Goal: Find specific page/section: Find specific page/section

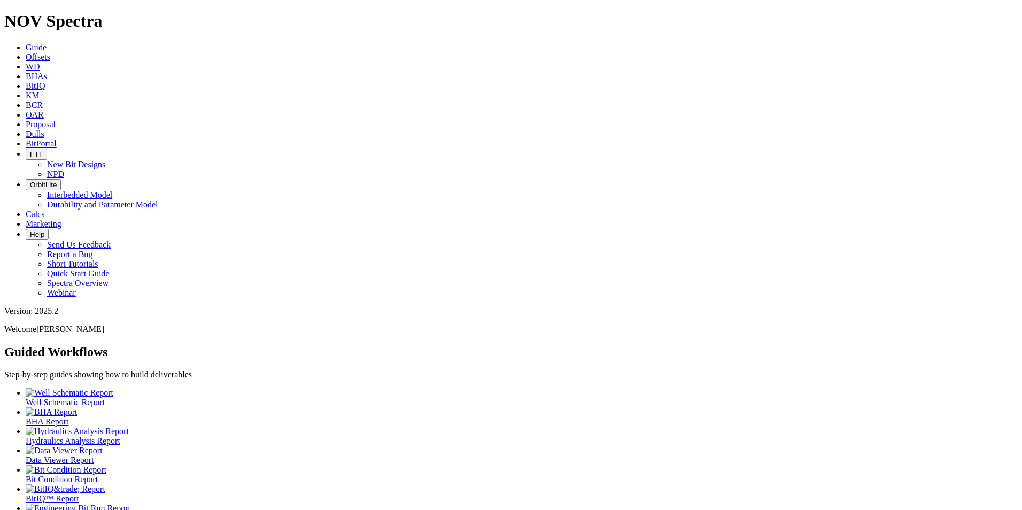
click at [57, 139] on span "BitPortal" at bounding box center [41, 143] width 31 height 9
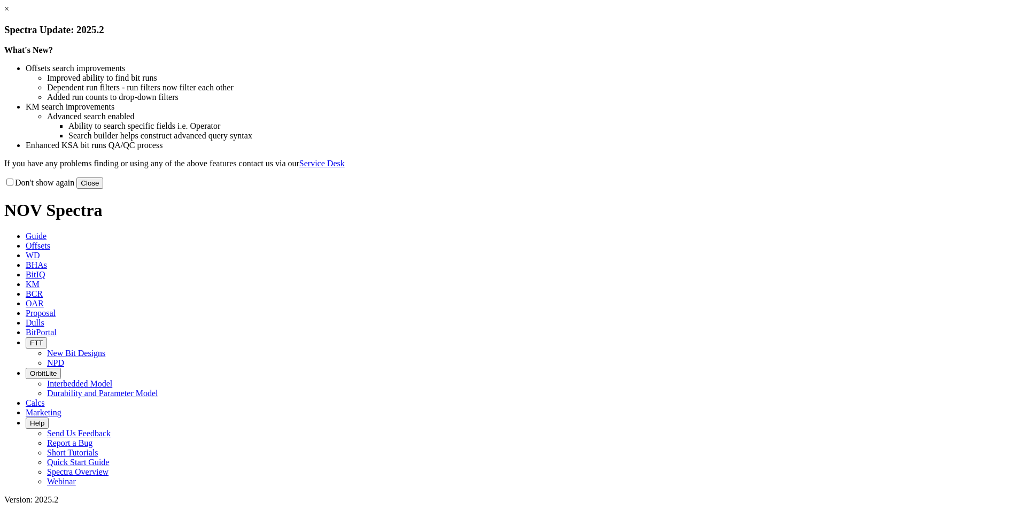
click at [103, 189] on button "Close" at bounding box center [89, 182] width 27 height 11
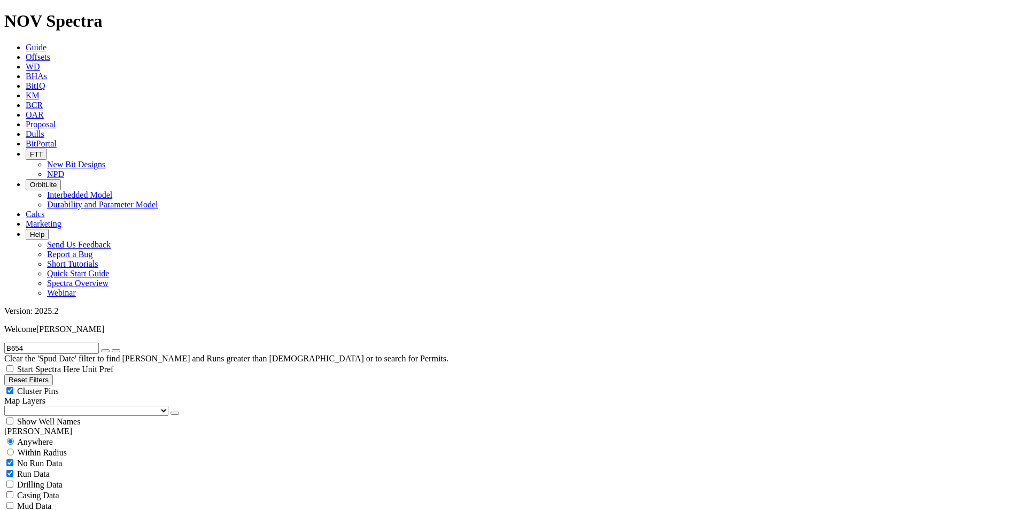
radio input "false"
radio input "true"
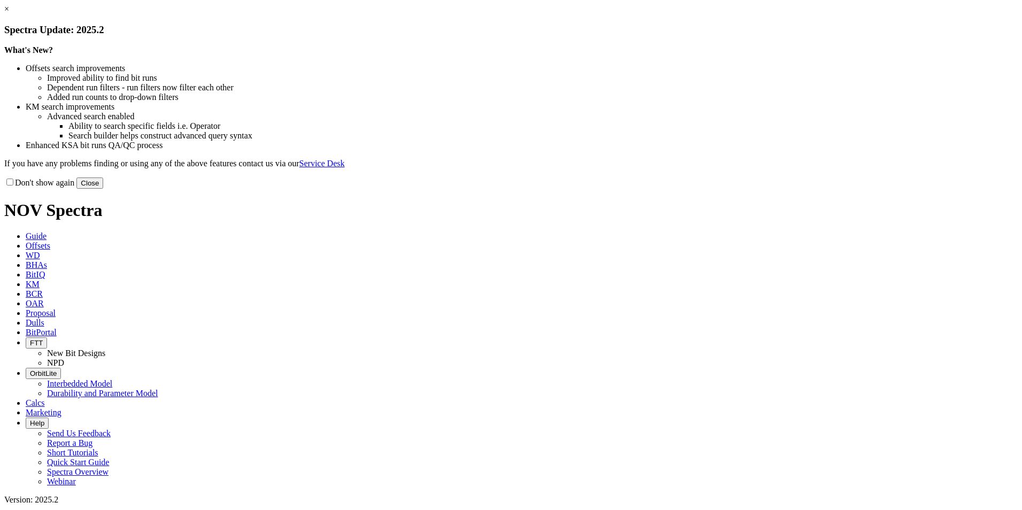
click at [103, 189] on button "Close" at bounding box center [89, 182] width 27 height 11
